Goal: Information Seeking & Learning: Learn about a topic

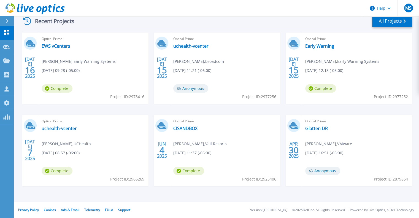
scroll to position [31, 0]
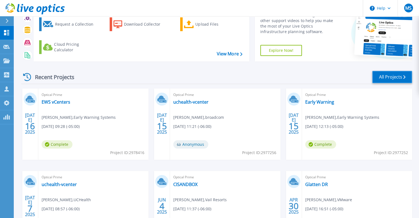
click at [395, 80] on link "All Projects" at bounding box center [392, 77] width 40 height 12
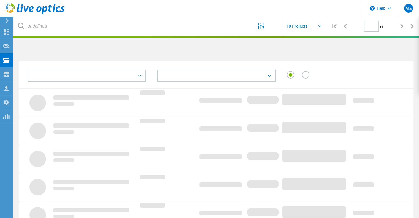
type input "3"
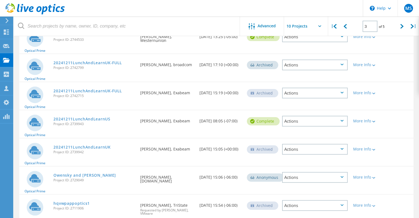
scroll to position [143, 0]
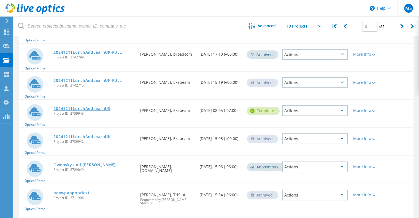
click at [78, 107] on link "20241211LunchAndLearnUS" at bounding box center [81, 109] width 57 height 4
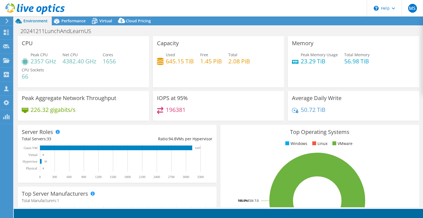
select select "USEast"
select select "USD"
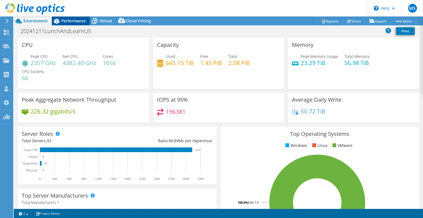
click at [68, 21] on span "Performance" at bounding box center [73, 20] width 24 height 5
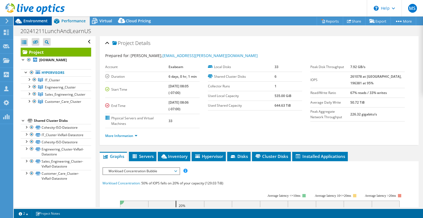
click at [25, 21] on span "Environment" at bounding box center [35, 20] width 24 height 5
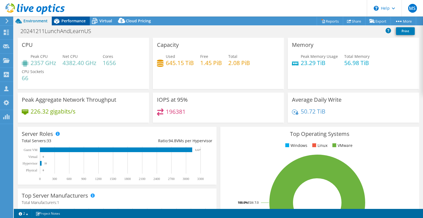
click at [77, 20] on span "Performance" at bounding box center [73, 20] width 24 height 5
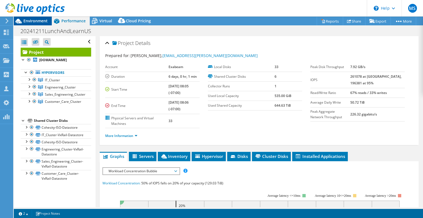
click at [30, 25] on div "Environment" at bounding box center [33, 21] width 38 height 9
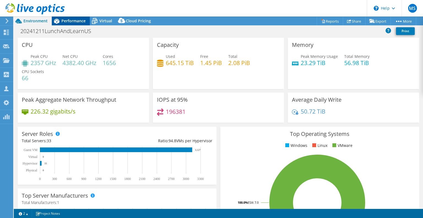
click at [66, 24] on div "Performance" at bounding box center [71, 21] width 38 height 9
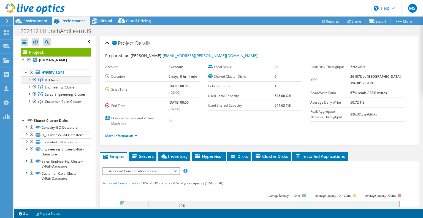
click at [29, 78] on div at bounding box center [29, 79] width 6 height 6
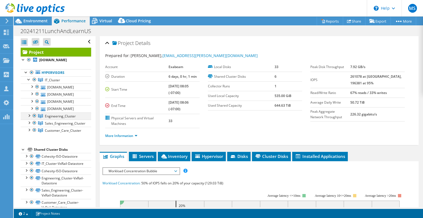
click at [29, 116] on div at bounding box center [29, 115] width 6 height 6
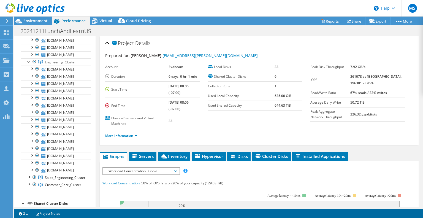
scroll to position [90, 0]
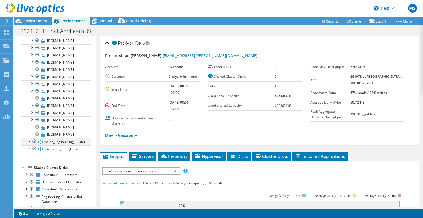
click at [29, 140] on div at bounding box center [29, 141] width 6 height 6
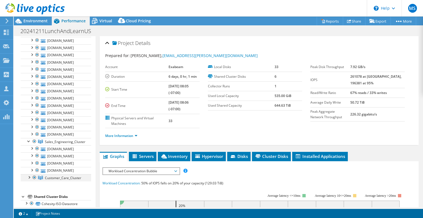
click at [29, 176] on div at bounding box center [29, 177] width 6 height 6
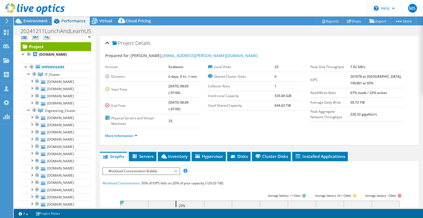
scroll to position [0, 0]
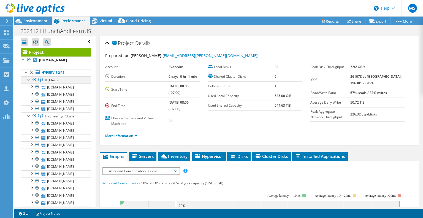
click at [28, 80] on div at bounding box center [29, 79] width 6 height 6
click at [29, 87] on div at bounding box center [29, 87] width 6 height 6
click at [29, 94] on div at bounding box center [29, 94] width 6 height 6
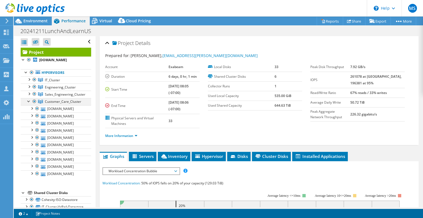
click at [28, 100] on div at bounding box center [29, 101] width 6 height 6
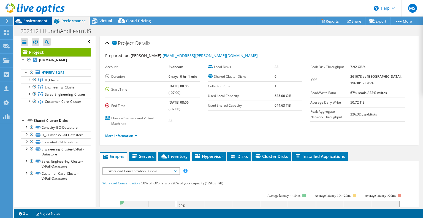
click at [32, 24] on div "Environment" at bounding box center [33, 21] width 38 height 9
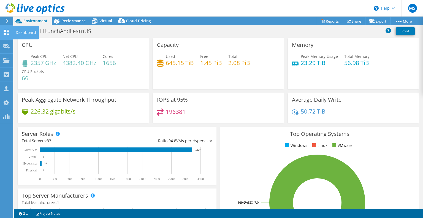
click at [4, 33] on use at bounding box center [6, 32] width 5 height 5
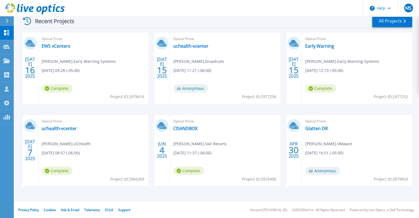
scroll to position [84, 0]
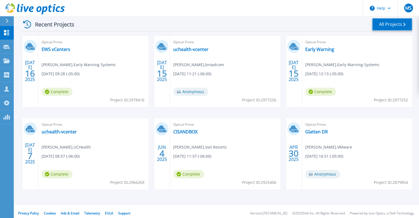
click at [397, 21] on link "All Projects" at bounding box center [392, 24] width 40 height 12
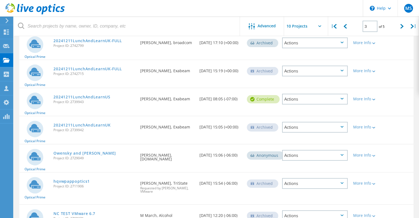
scroll to position [198, 0]
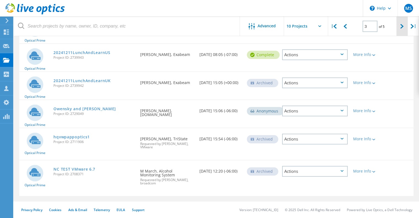
click at [402, 24] on icon at bounding box center [402, 26] width 3 height 5
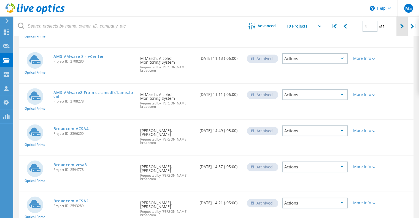
click at [404, 29] on div at bounding box center [402, 27] width 11 height 20
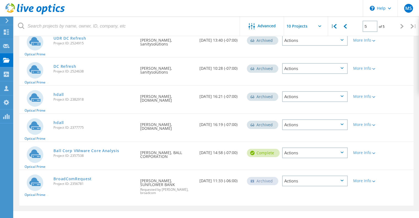
scroll to position [82, 0]
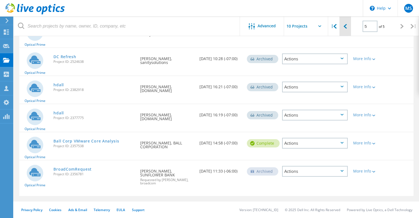
click at [346, 26] on icon at bounding box center [345, 26] width 3 height 5
type input "4"
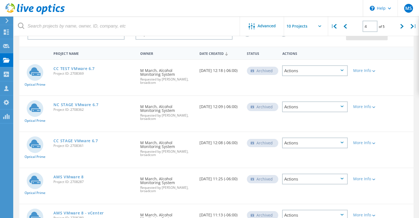
scroll to position [9, 0]
